Goal: Book appointment/travel/reservation

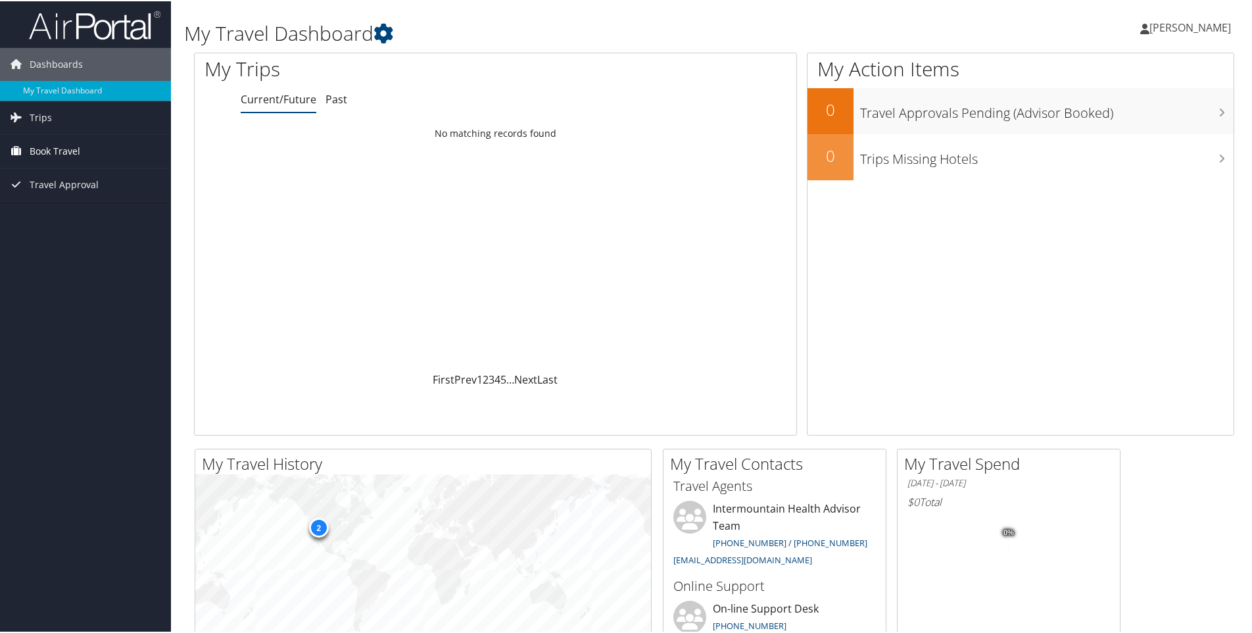
click at [68, 145] on span "Book Travel" at bounding box center [55, 149] width 51 height 33
click at [92, 214] on link "Book/Manage Online Trips" at bounding box center [85, 216] width 171 height 20
